Goal: Find specific page/section: Find specific page/section

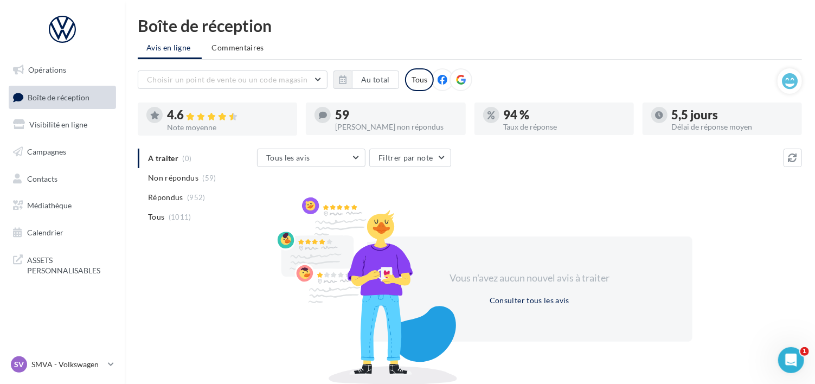
click at [41, 103] on link "Boîte de réception" at bounding box center [63, 97] width 112 height 23
click at [69, 362] on p "SMVA - Volkswagen" at bounding box center [67, 364] width 72 height 11
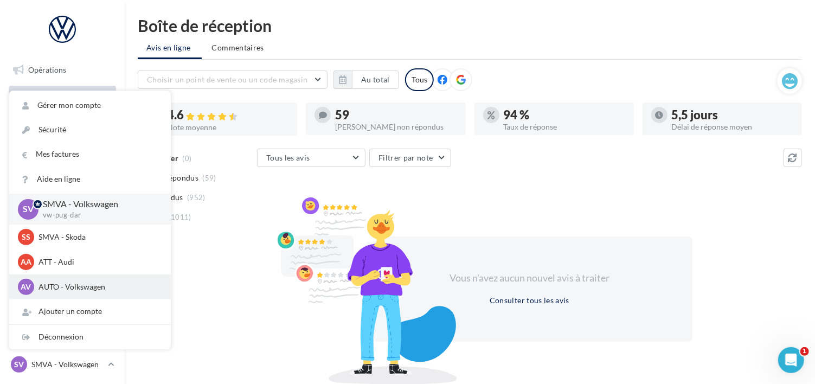
click at [61, 284] on p "AUTO - Volkswagen" at bounding box center [98, 287] width 119 height 11
